Goal: Ask a question

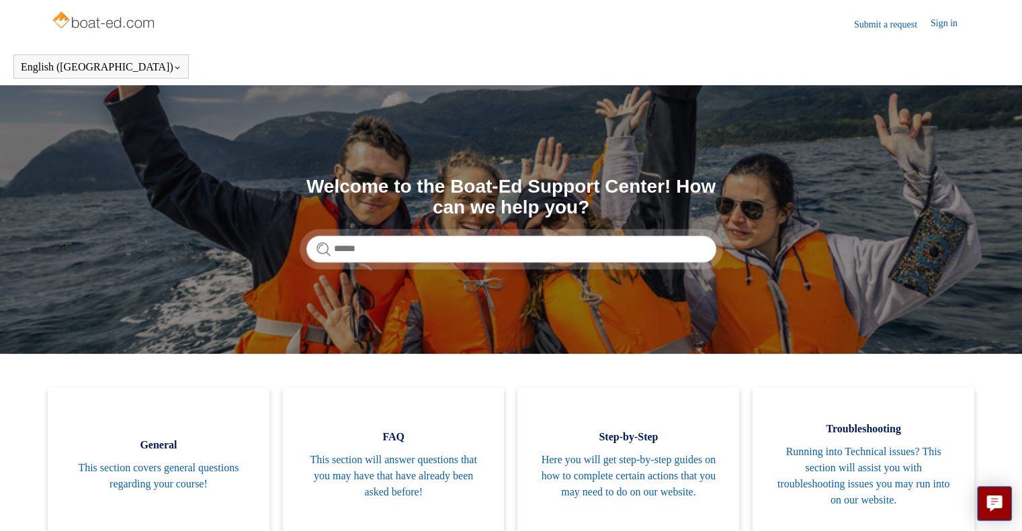
click at [840, 259] on section "Search Welcome to the Boat-Ed Support Center! How can we help you?" at bounding box center [511, 219] width 1022 height 269
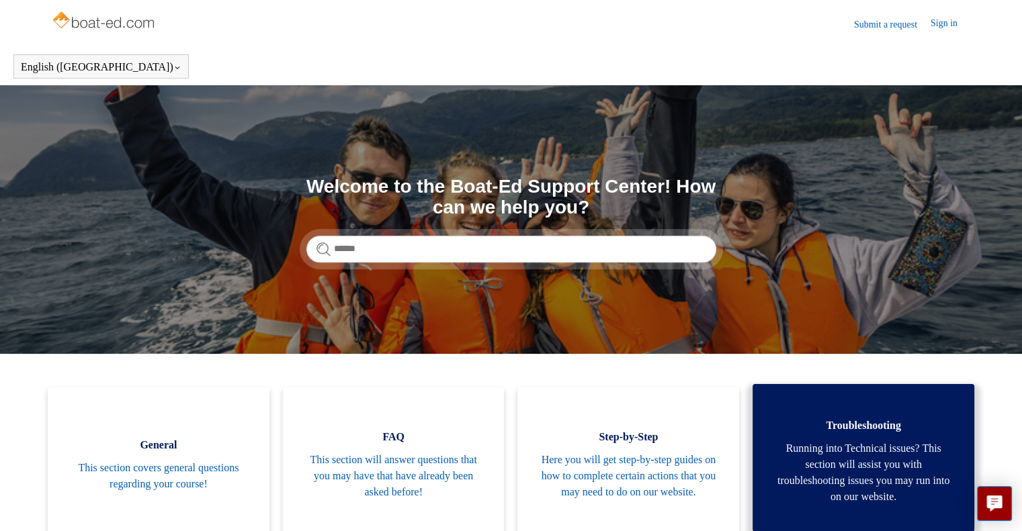
click at [866, 394] on link "Troubleshooting Running into Technical issues? This section will assist you wit…" at bounding box center [863, 458] width 222 height 148
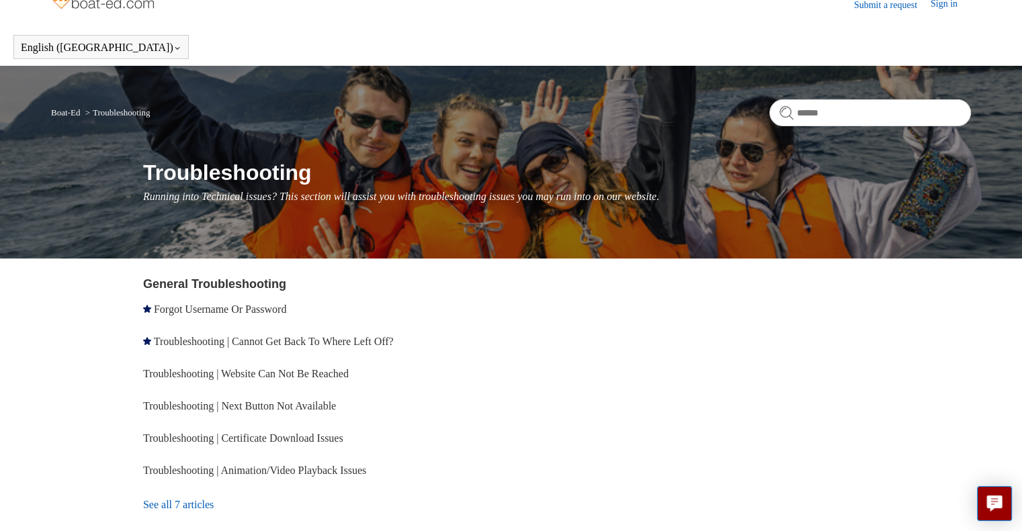
scroll to position [19, 0]
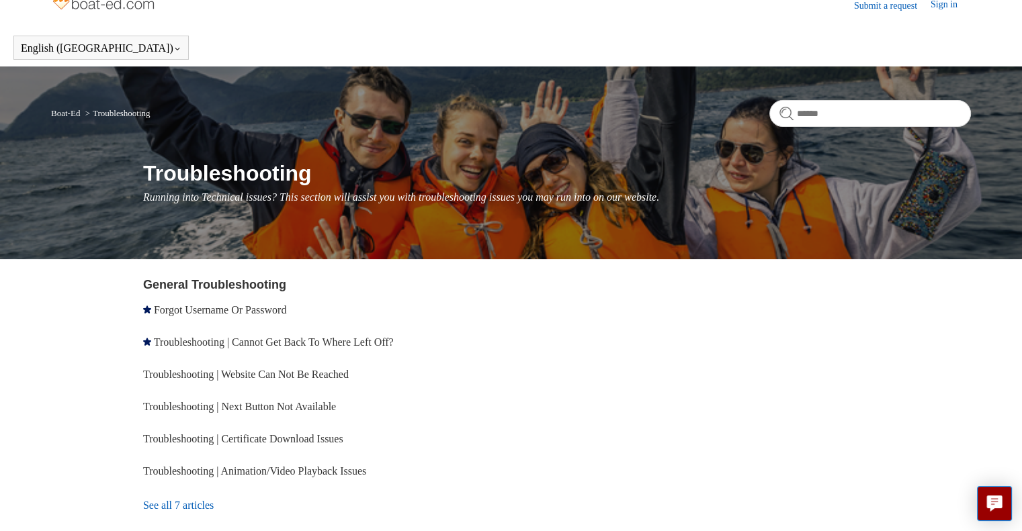
click at [1021, 196] on html "Skip to main content Submit a request Sign in English ([GEOGRAPHIC_DATA]) Españ…" at bounding box center [511, 304] width 1022 height 647
click at [813, 112] on input "Search" at bounding box center [870, 113] width 202 height 27
type input "**********"
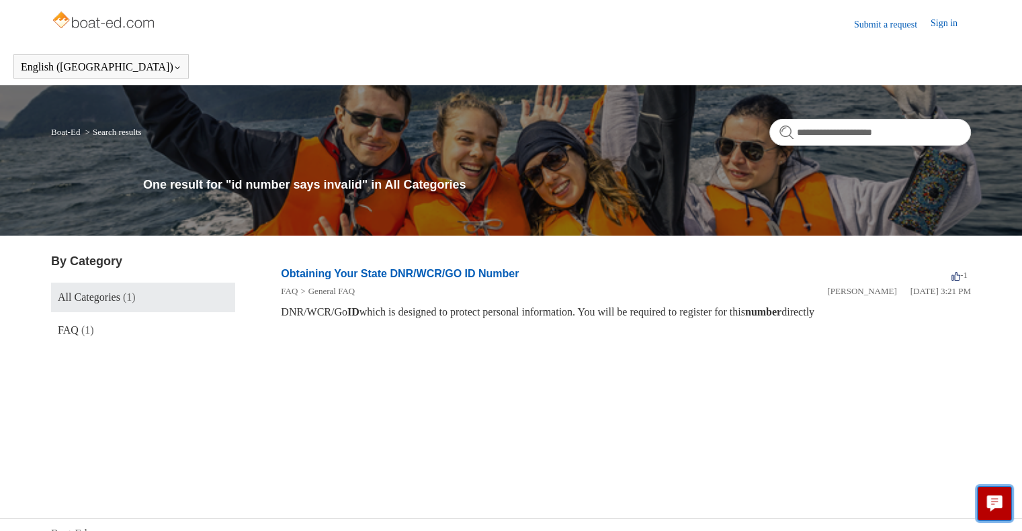
click at [993, 498] on icon "Live chat" at bounding box center [994, 502] width 15 height 13
